Goal: Task Accomplishment & Management: Use online tool/utility

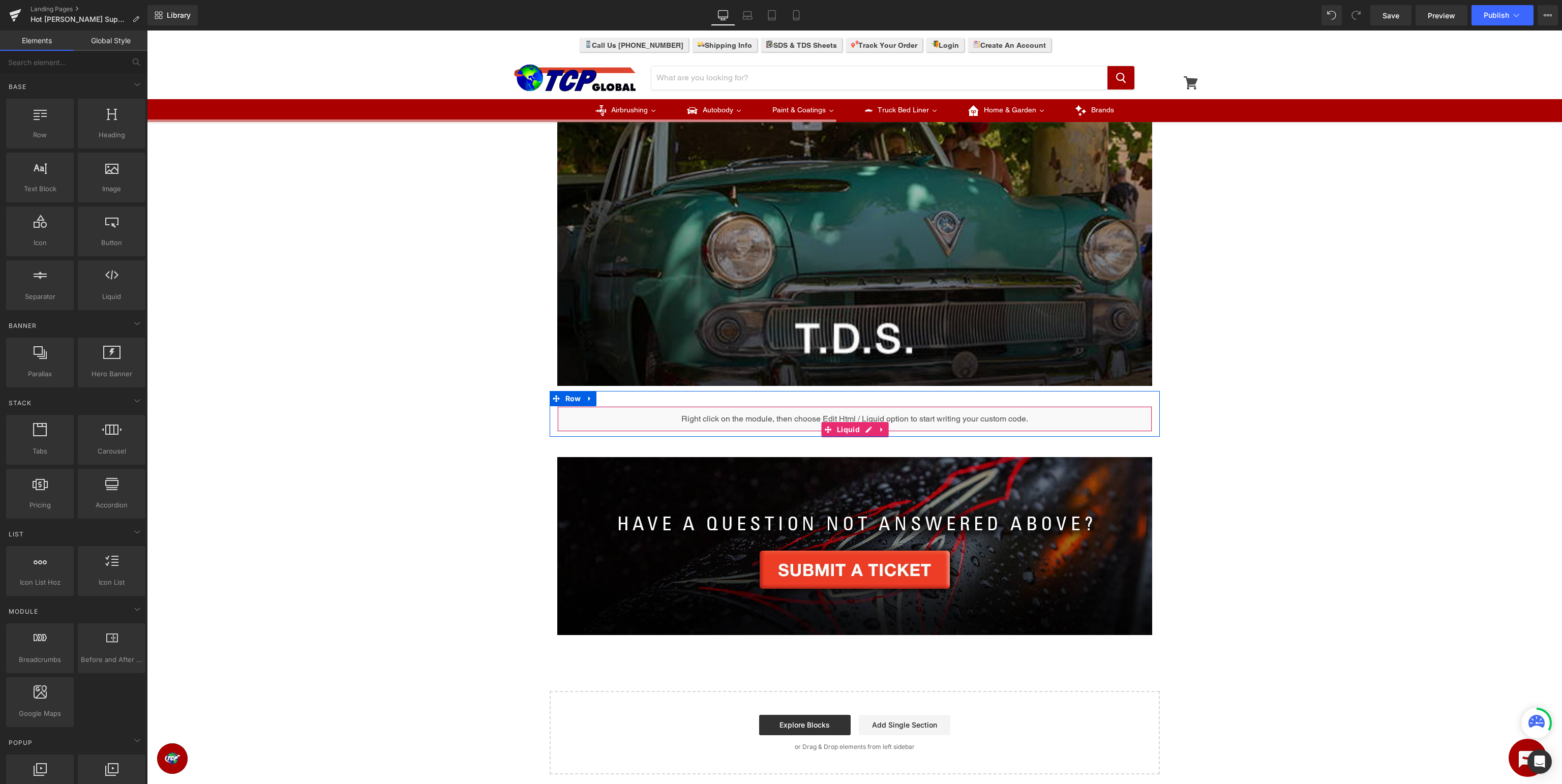
scroll to position [269, 0]
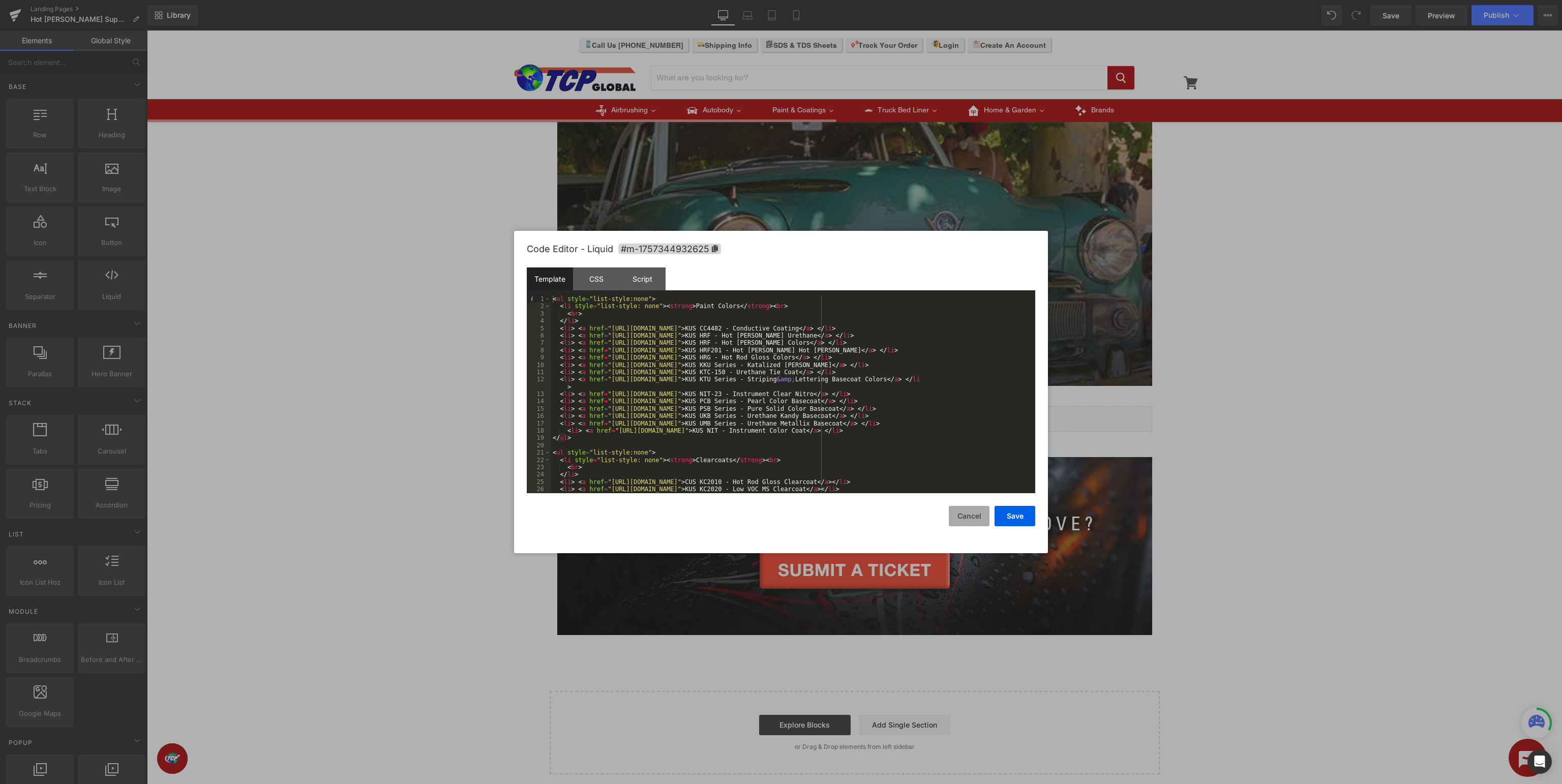
click at [981, 520] on button "Cancel" at bounding box center [969, 516] width 40 height 20
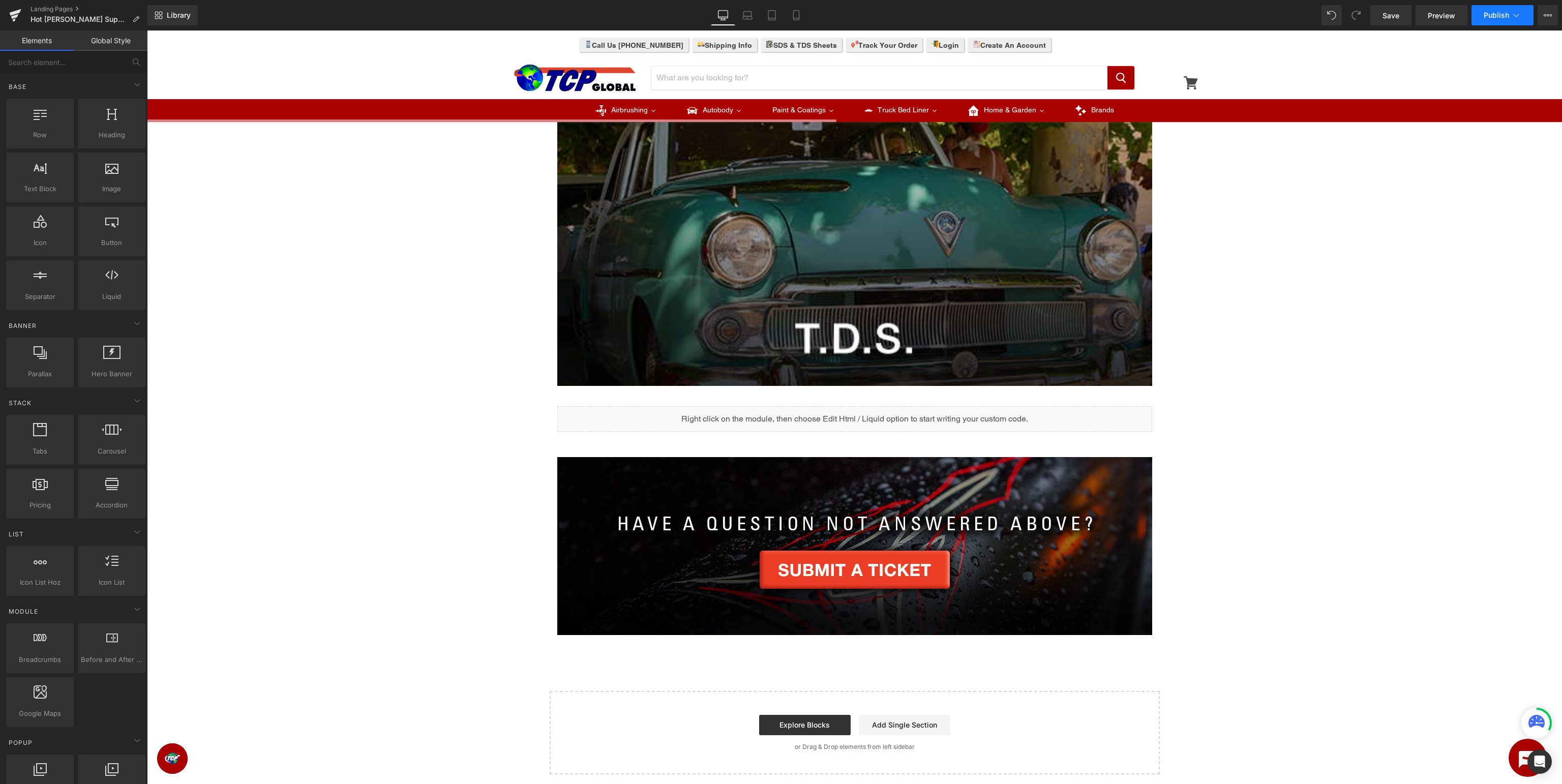
click at [1514, 17] on icon at bounding box center [1516, 15] width 10 height 10
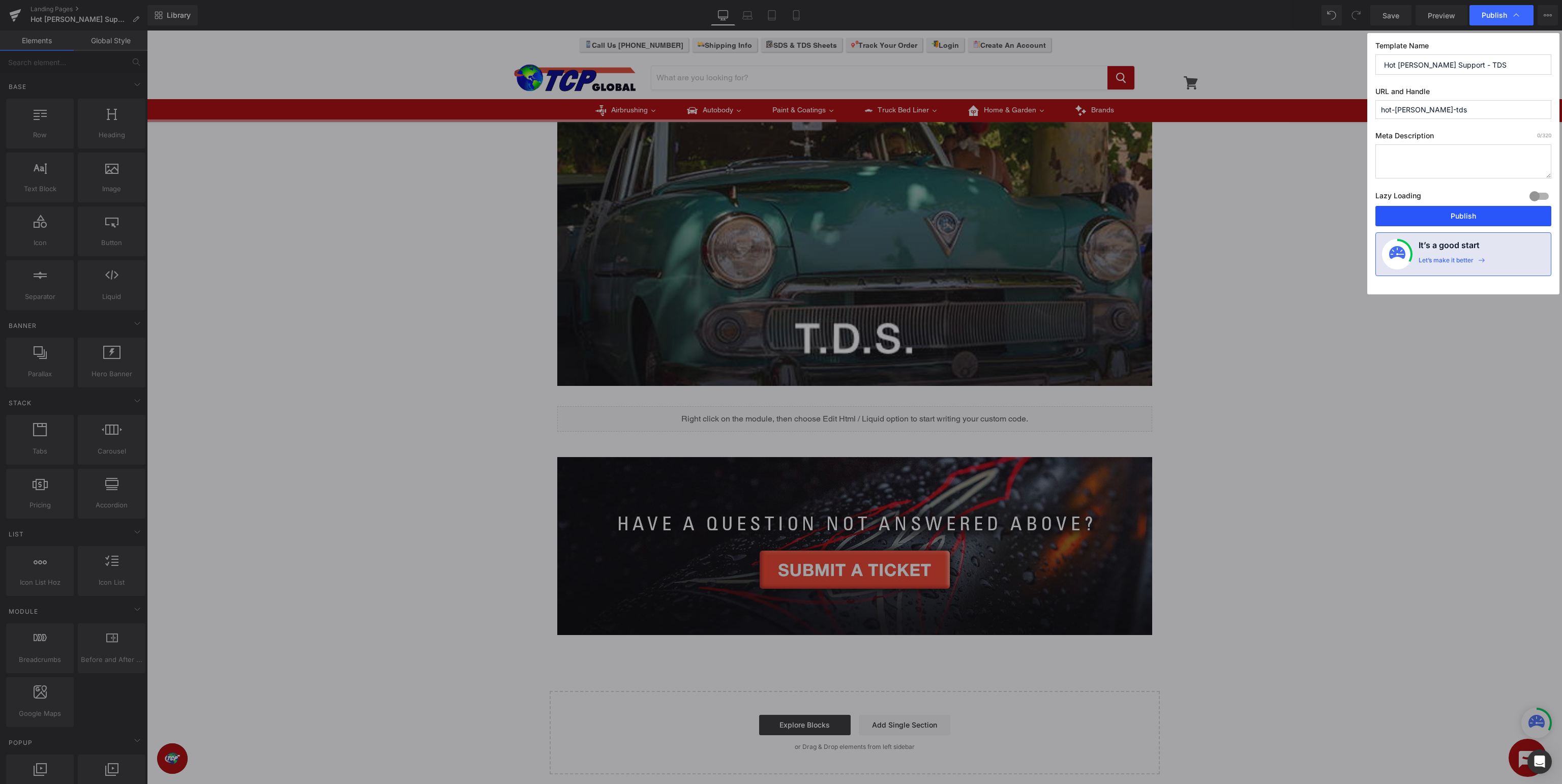
click at [1460, 219] on button "Publish" at bounding box center [1462, 216] width 176 height 20
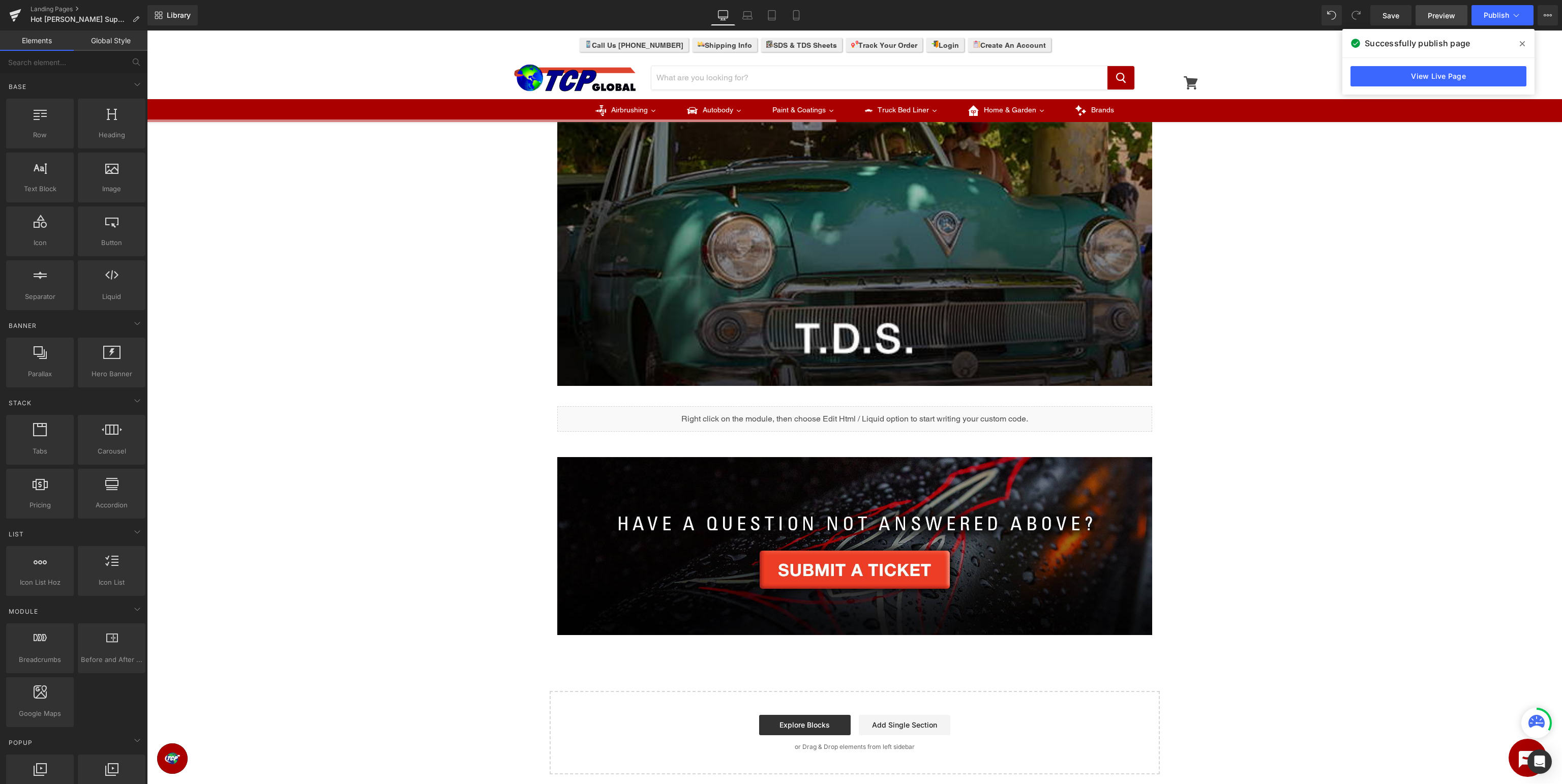
drag, startPoint x: 1425, startPoint y: 10, endPoint x: 1421, endPoint y: 17, distance: 8.1
click at [1421, 18] on link "Preview" at bounding box center [1441, 15] width 52 height 20
click at [11, 10] on icon at bounding box center [15, 15] width 12 height 26
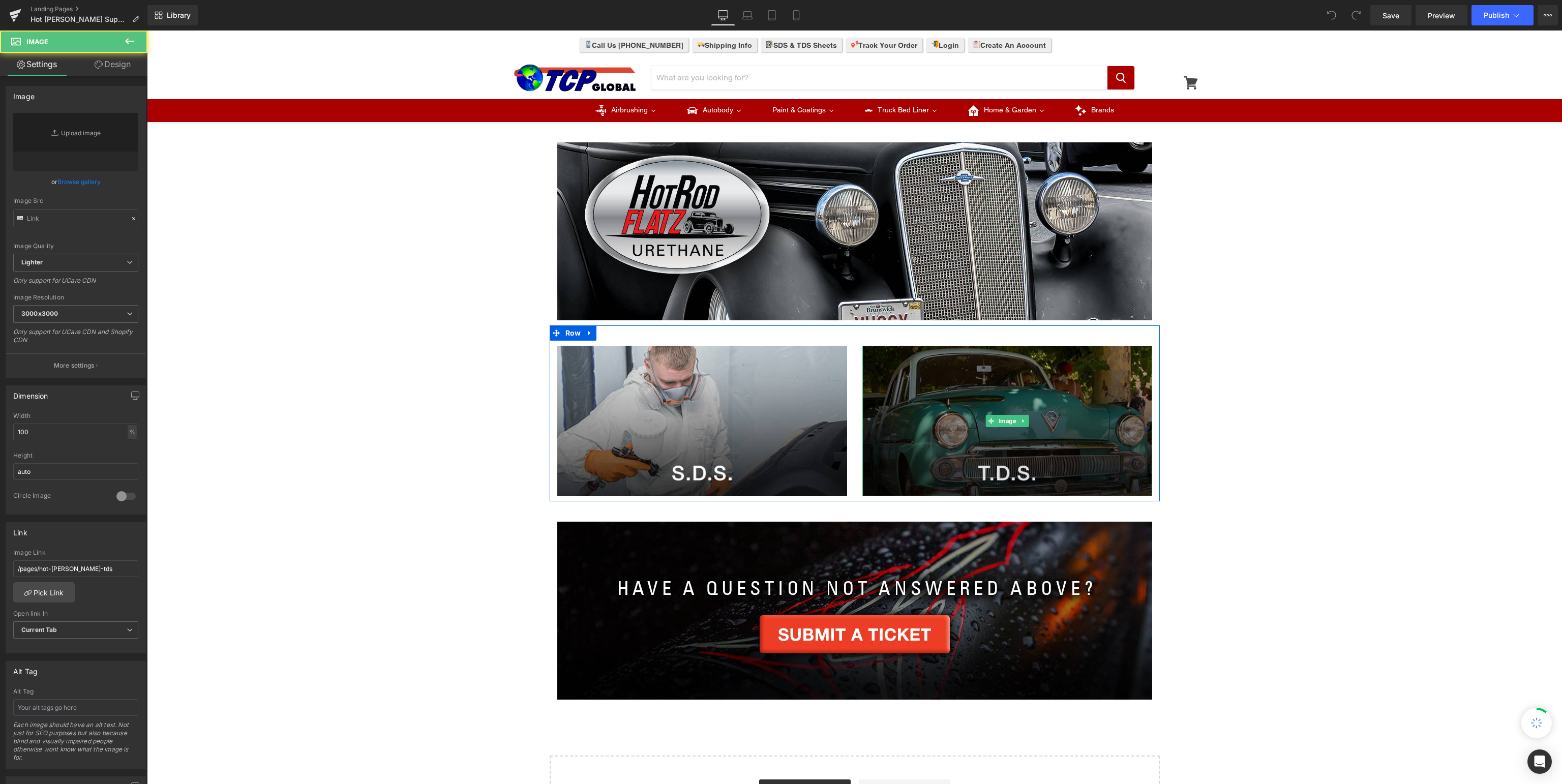
click at [968, 417] on img at bounding box center [1007, 421] width 290 height 151
type input "https://ucarecdn.com/33a9cbd1-c85f-4827-a1ab-f131551aab60/-/format/auto/-/previ…"
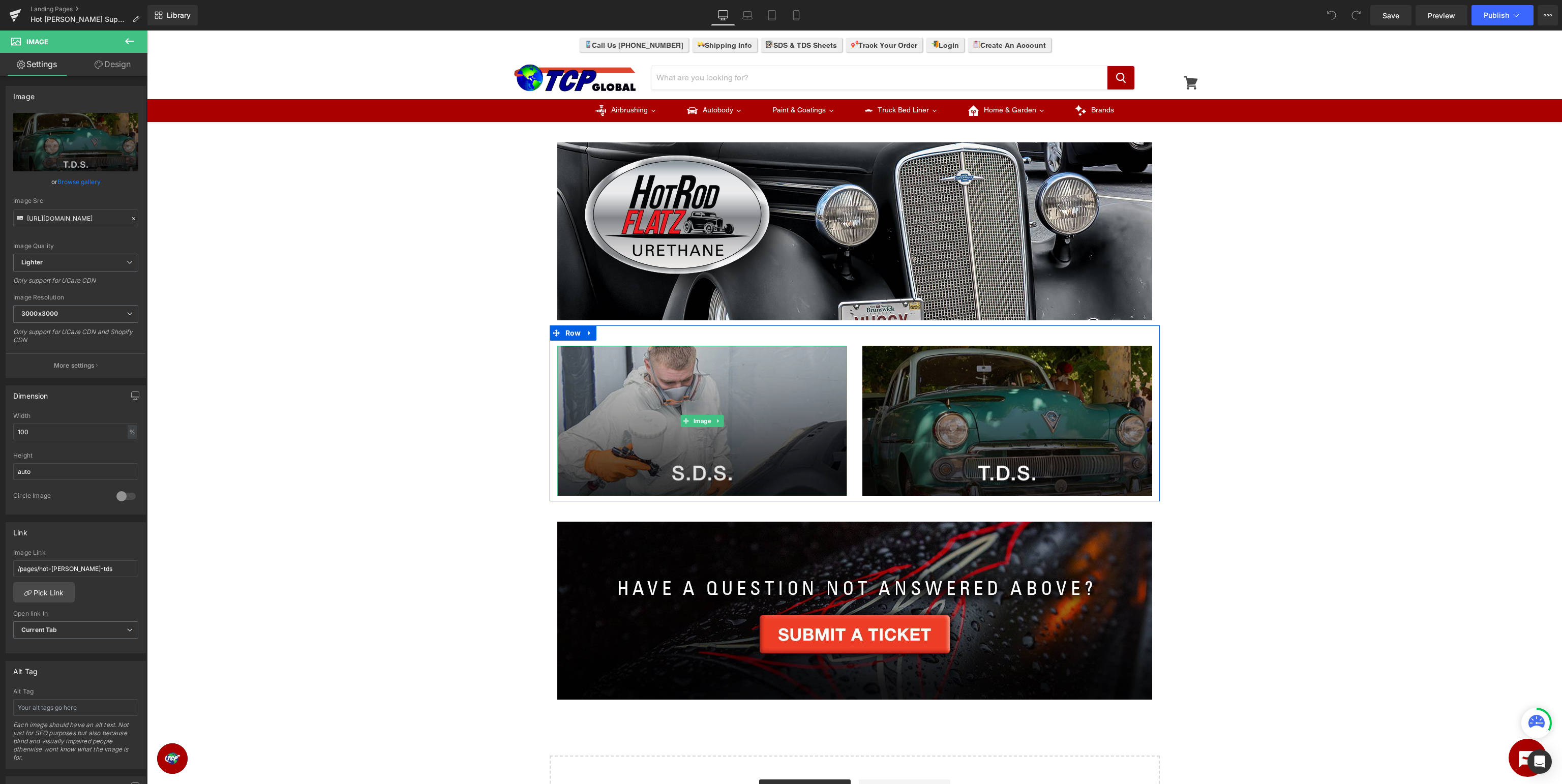
click at [762, 423] on img at bounding box center [702, 421] width 290 height 151
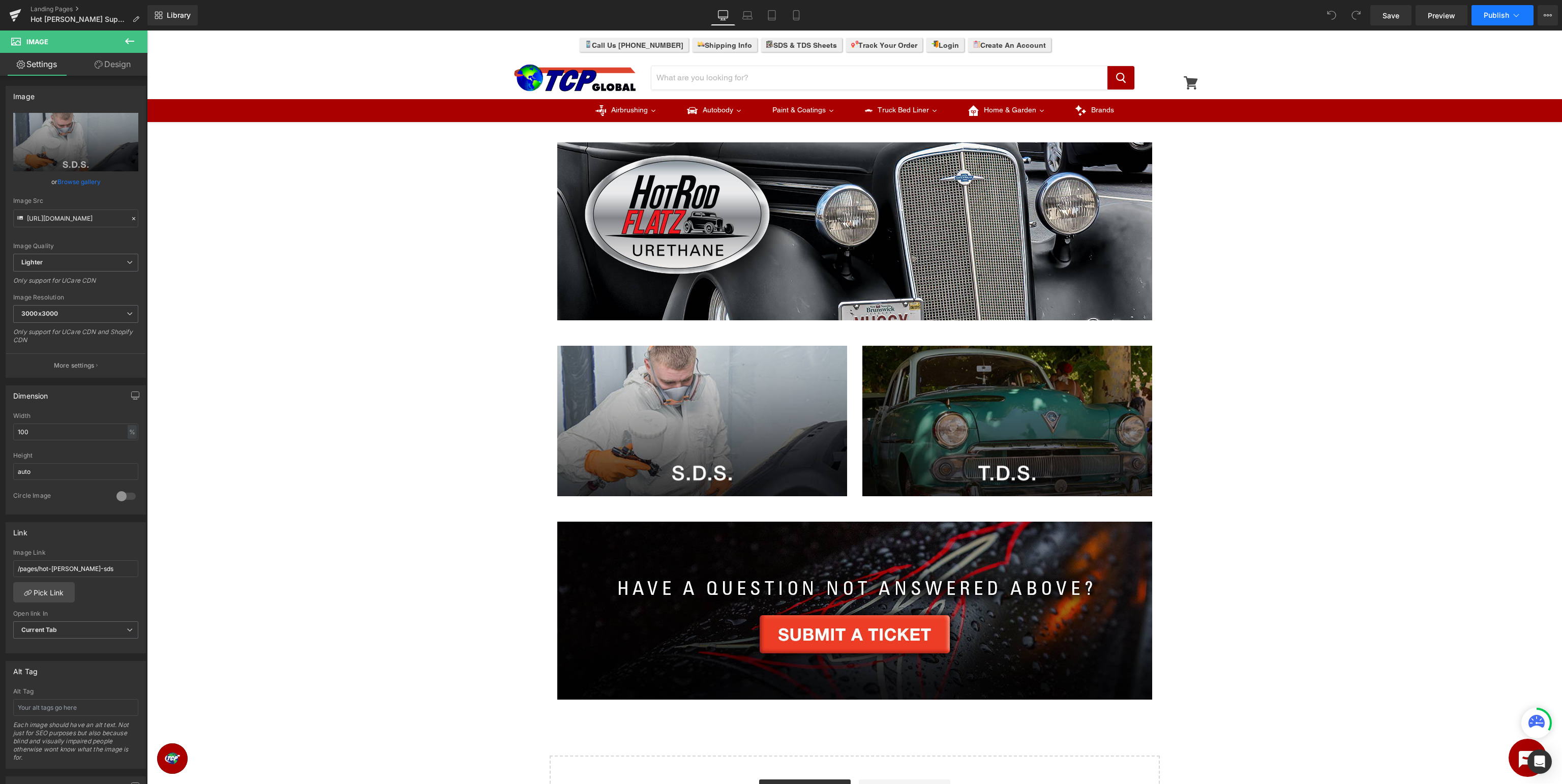
click at [1502, 18] on span "Publish" at bounding box center [1496, 15] width 26 height 8
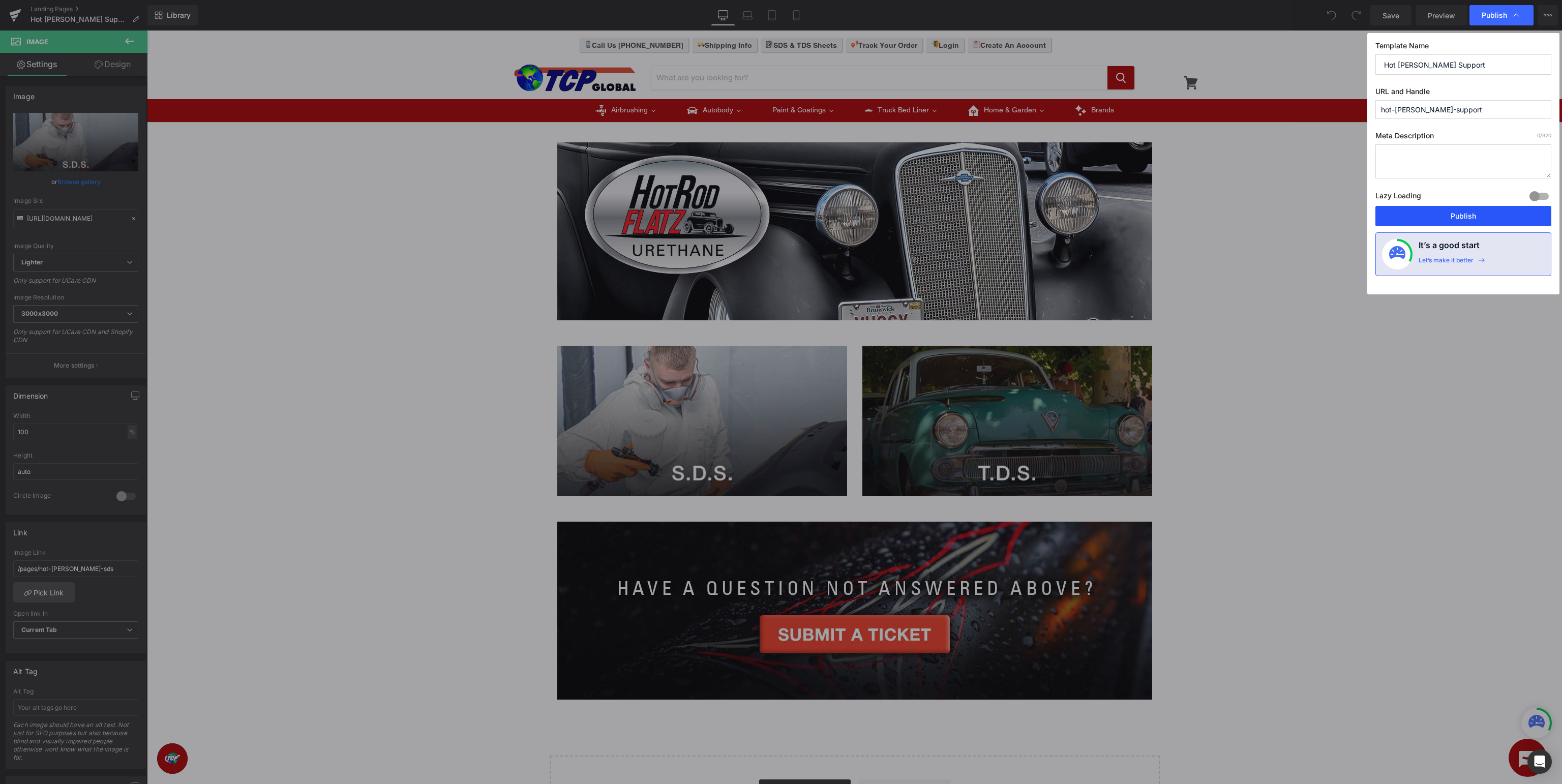
click at [1468, 213] on button "Publish" at bounding box center [1462, 216] width 176 height 20
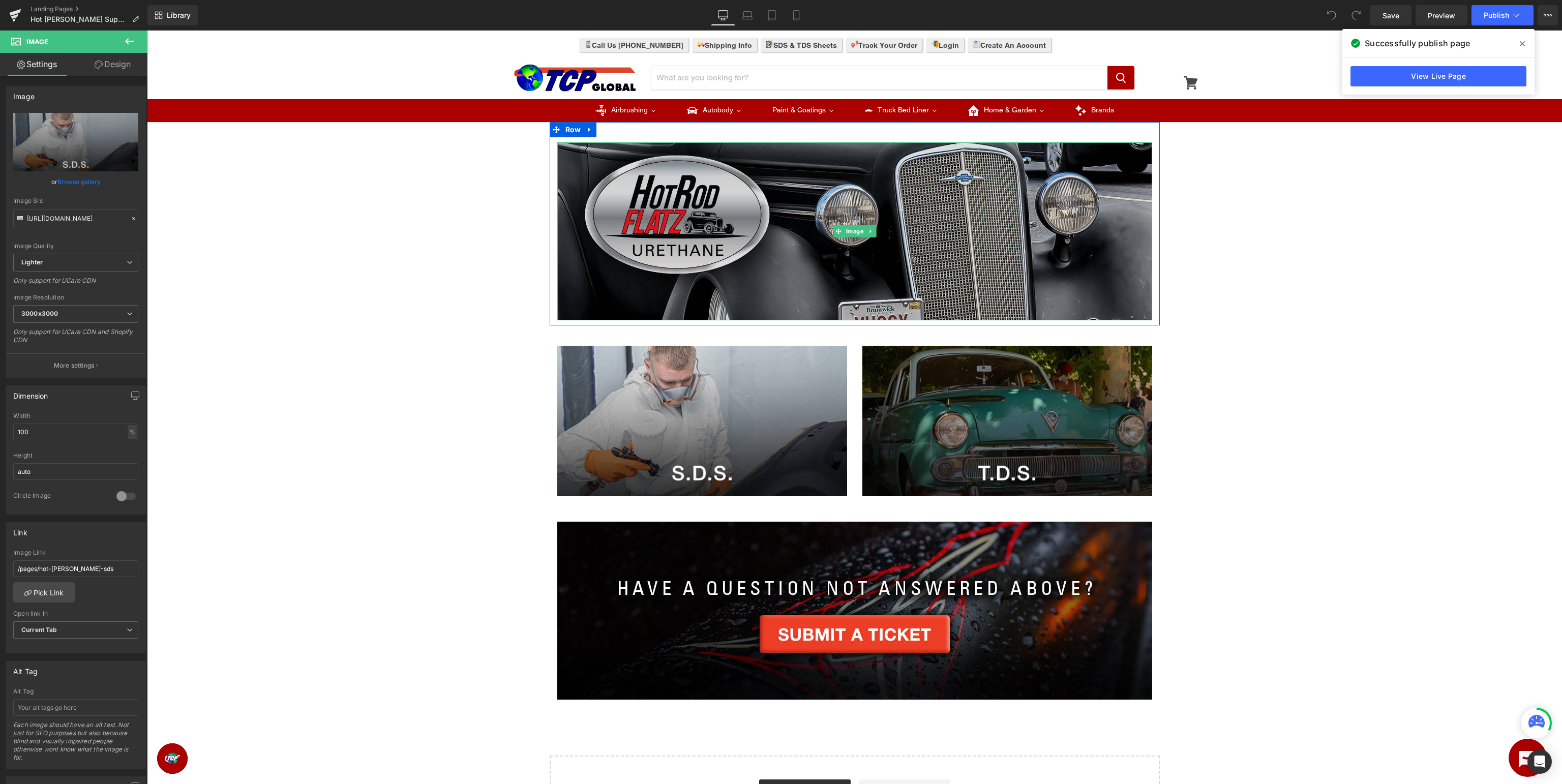
click at [882, 263] on img at bounding box center [855, 231] width 595 height 178
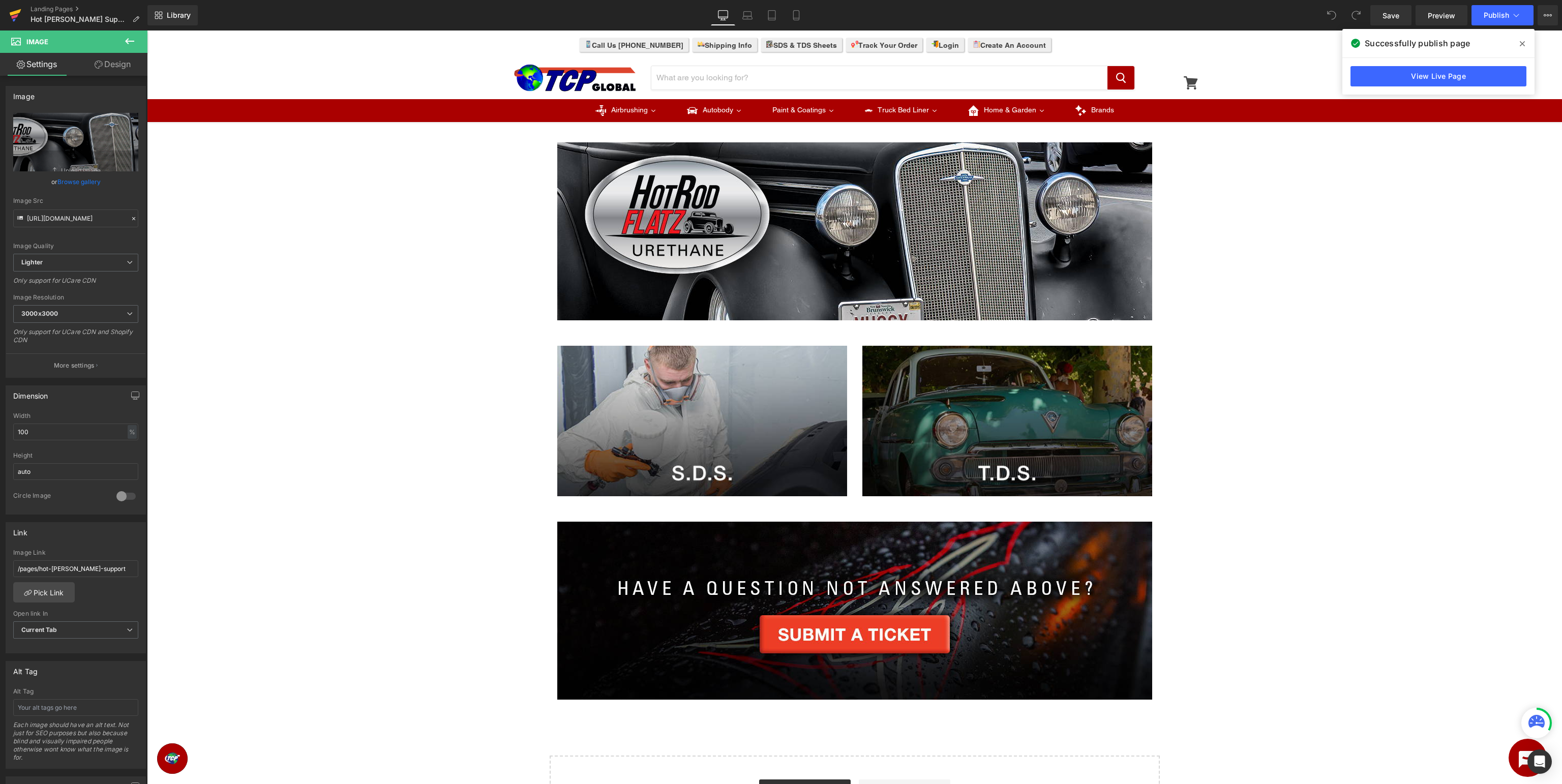
click at [17, 17] on icon at bounding box center [15, 15] width 12 height 26
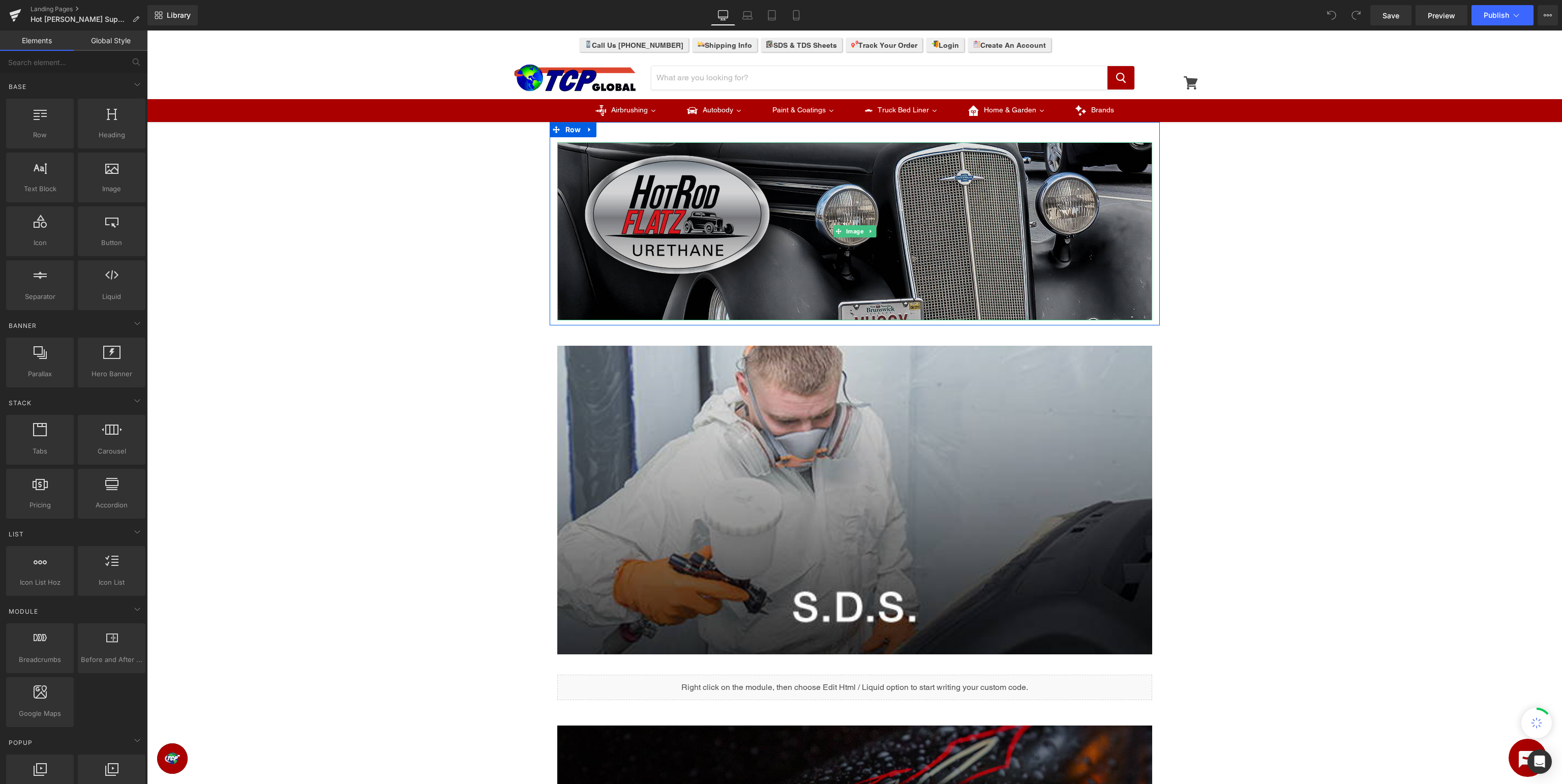
click at [847, 209] on img at bounding box center [855, 231] width 595 height 178
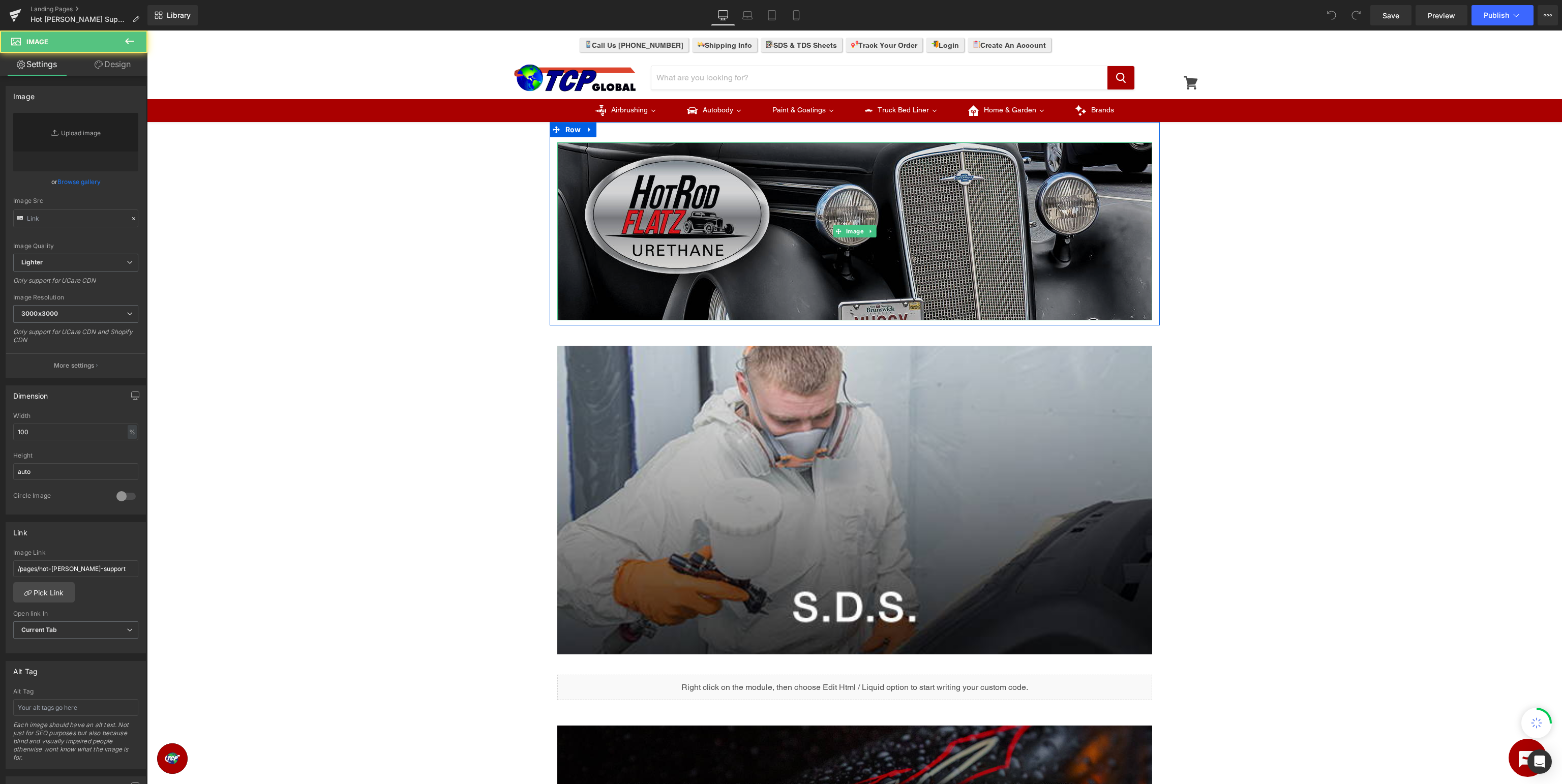
type input "[URL][DOMAIN_NAME]"
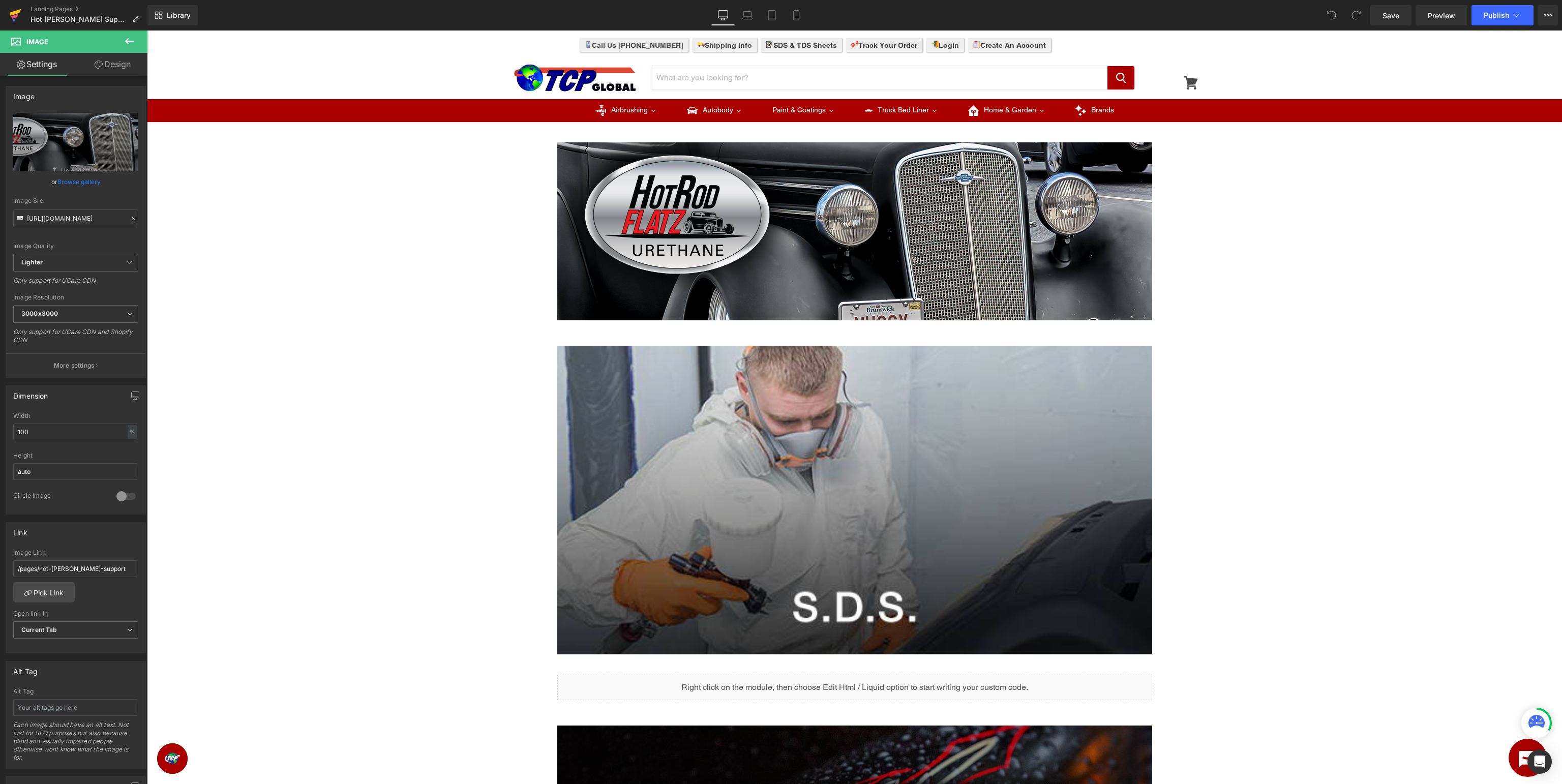
click at [22, 17] on icon at bounding box center [15, 15] width 12 height 26
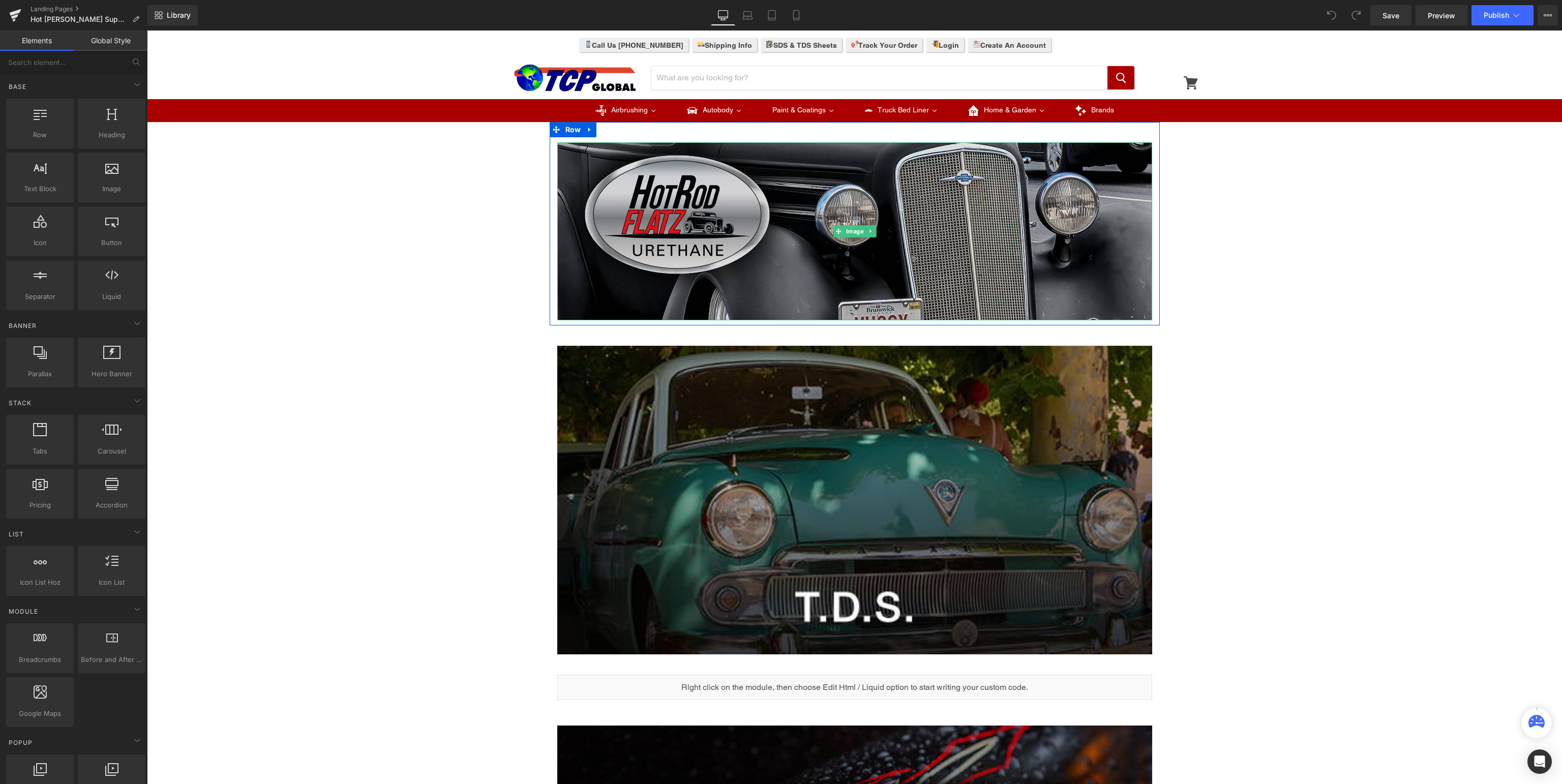
click at [764, 229] on img at bounding box center [855, 231] width 595 height 178
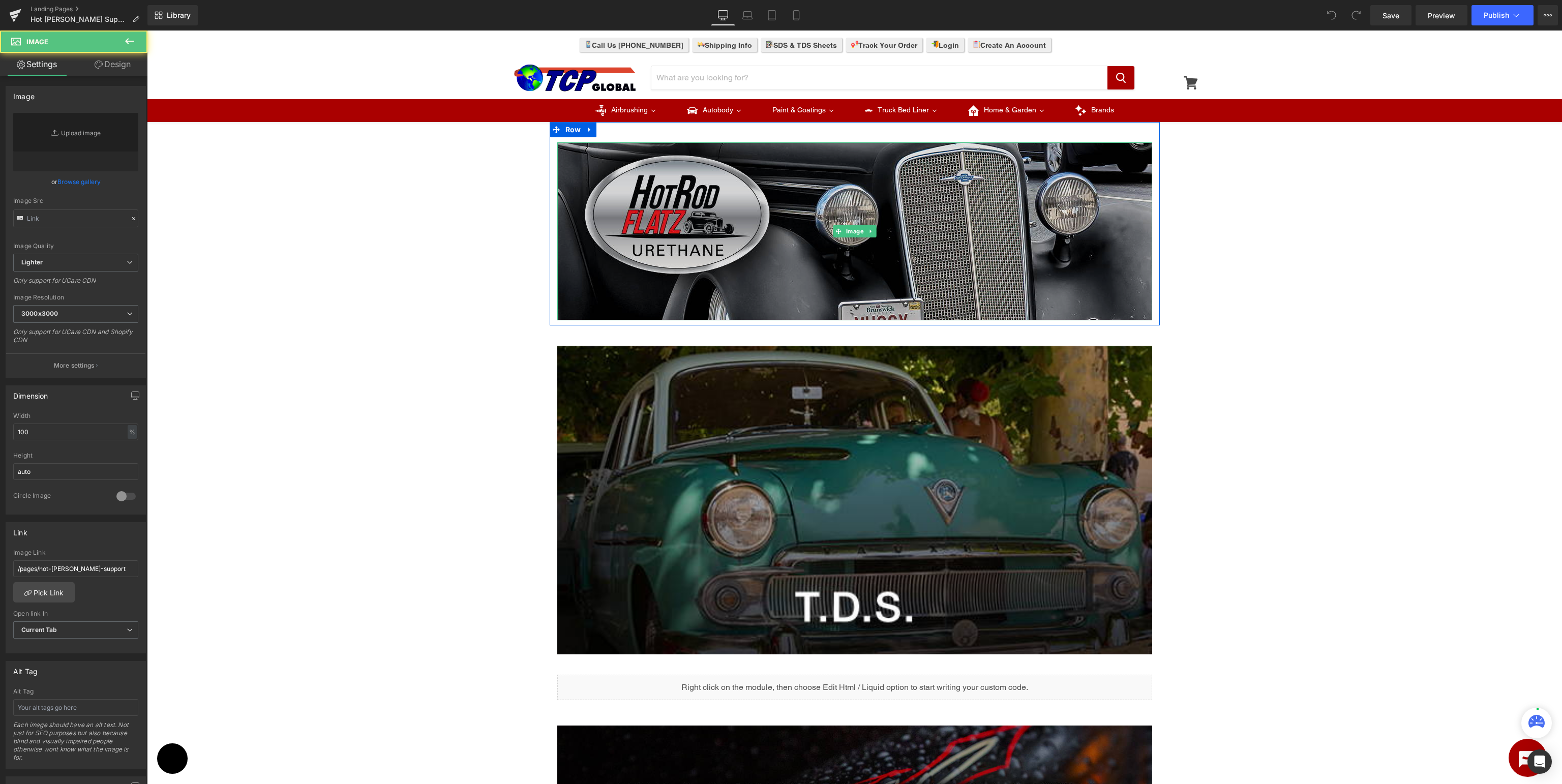
type input "[URL][DOMAIN_NAME]"
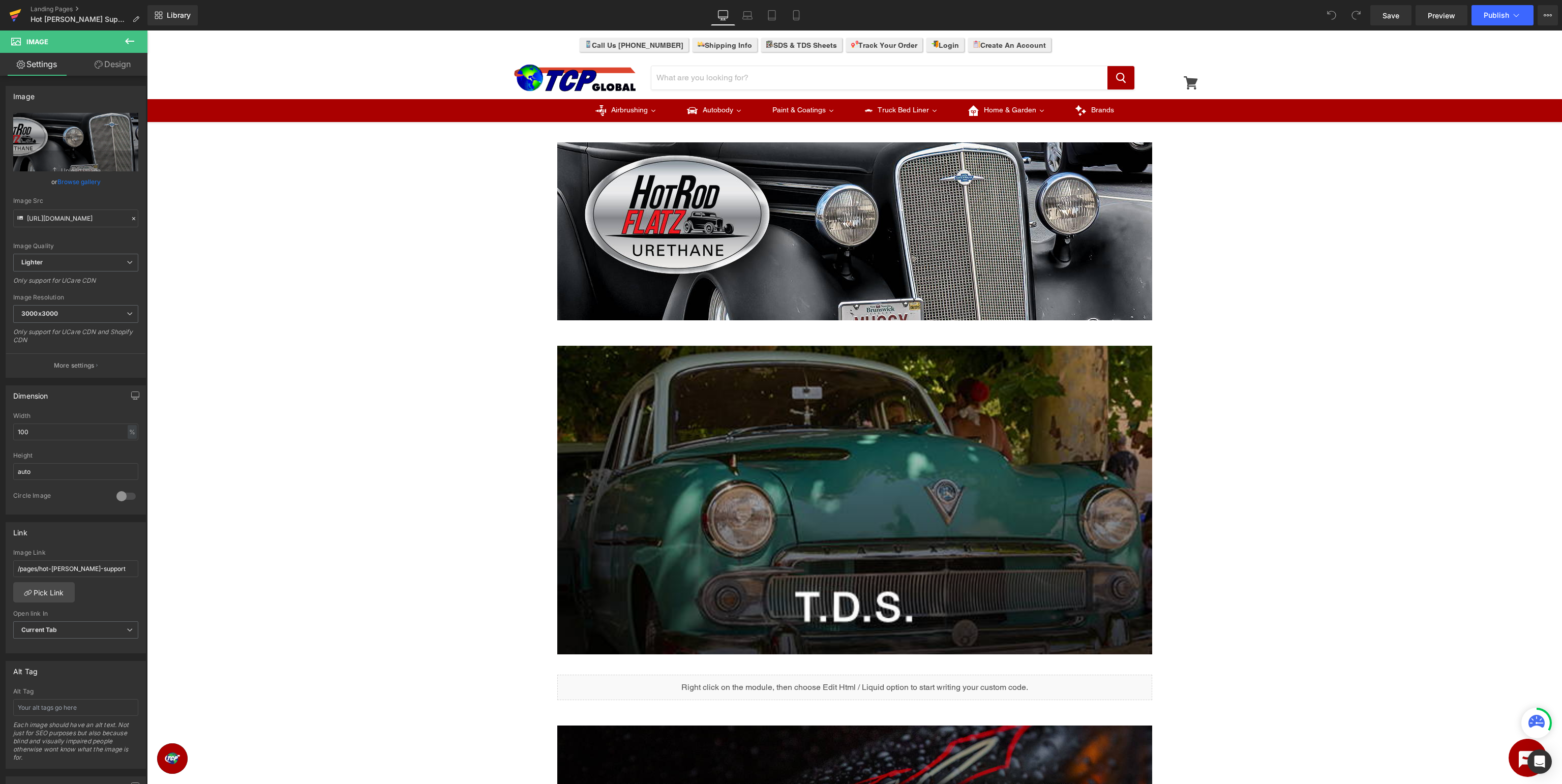
click at [20, 14] on icon at bounding box center [15, 15] width 12 height 26
